Goal: Information Seeking & Learning: Learn about a topic

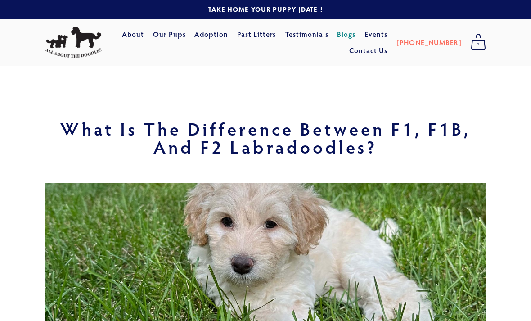
click at [186, 36] on link "Our Pups" at bounding box center [169, 34] width 33 height 16
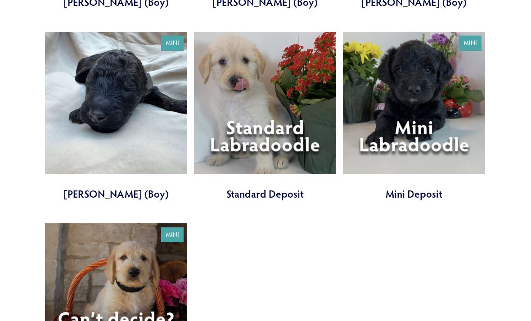
scroll to position [2104, 0]
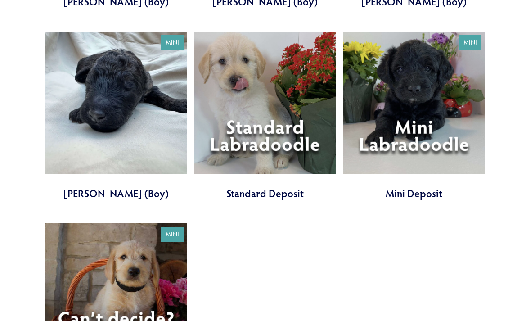
click at [164, 263] on link at bounding box center [116, 307] width 142 height 169
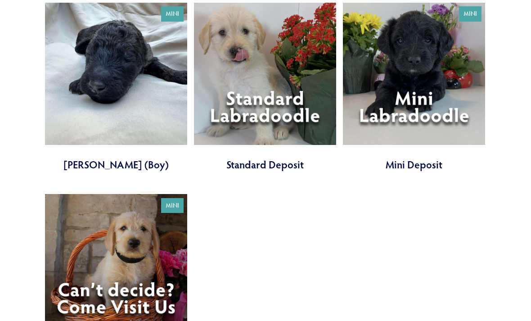
click at [290, 55] on link at bounding box center [265, 87] width 142 height 169
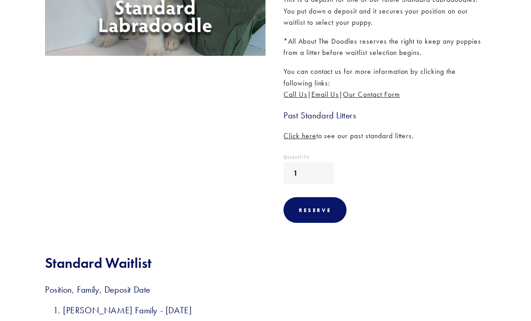
scroll to position [235, 0]
click at [351, 112] on h3 "Past Standard Litters" at bounding box center [384, 115] width 202 height 12
click at [311, 135] on span "Click here" at bounding box center [299, 135] width 33 height 9
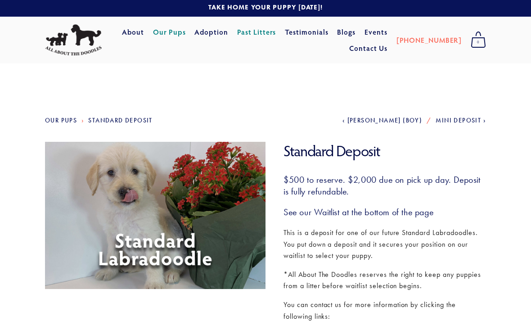
scroll to position [0, 0]
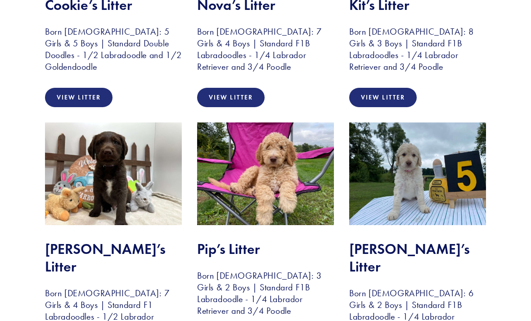
scroll to position [1110, 0]
